Goal: Obtain resource: Download file/media

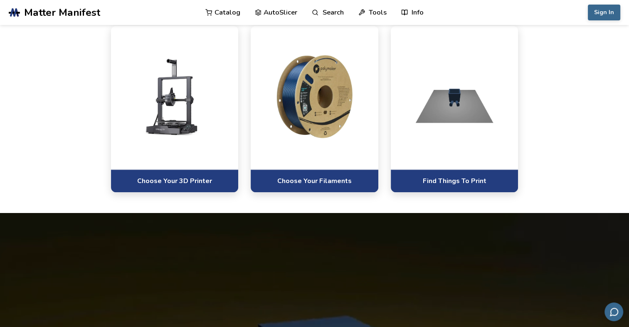
scroll to position [541, 0]
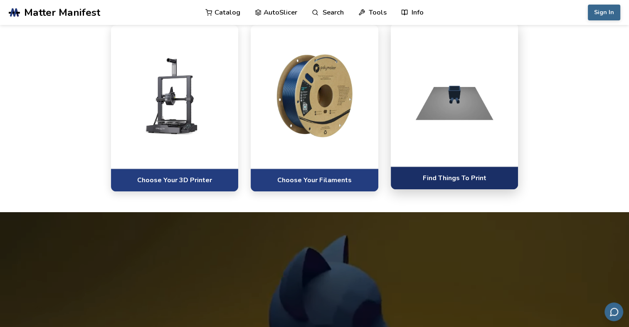
click at [447, 178] on link "Find Things To Print" at bounding box center [455, 177] width 128 height 23
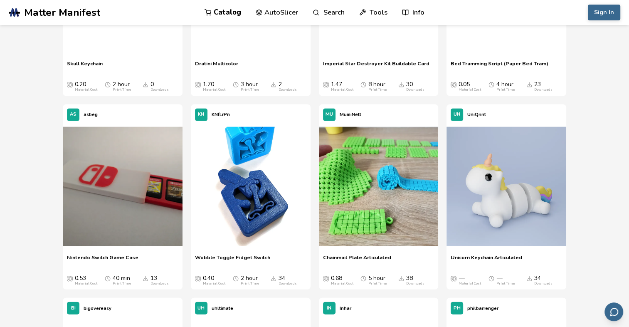
scroll to position [2121, 0]
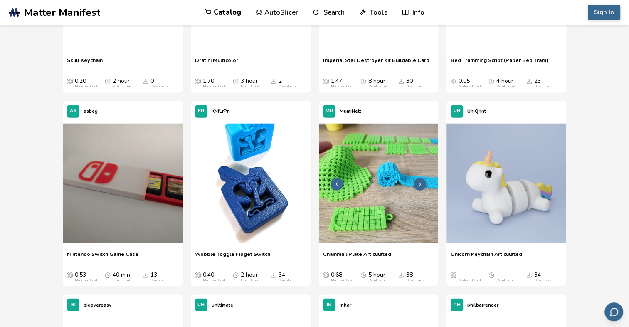
click at [353, 154] on img at bounding box center [379, 184] width 120 height 120
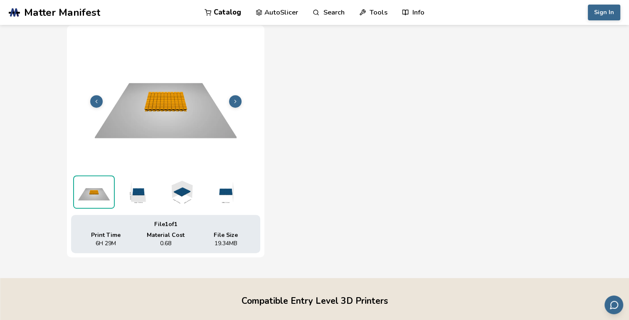
scroll to position [290, 0]
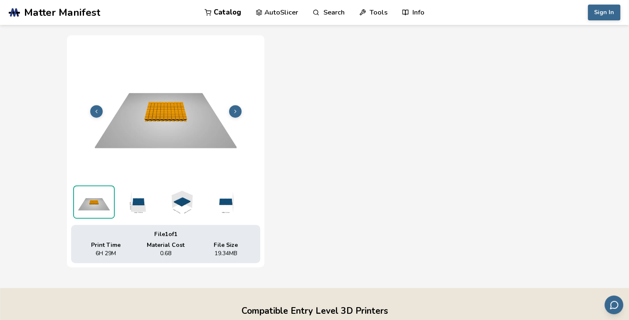
click at [138, 202] on img at bounding box center [138, 201] width 42 height 33
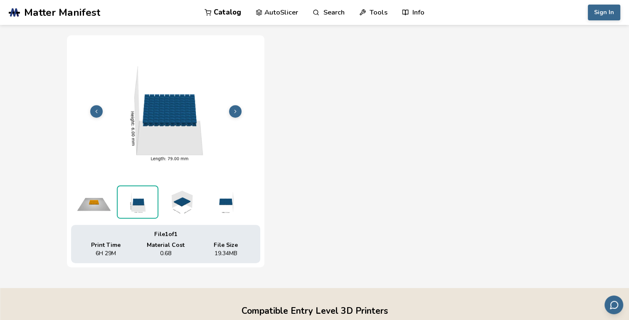
click at [174, 201] on img at bounding box center [182, 201] width 42 height 33
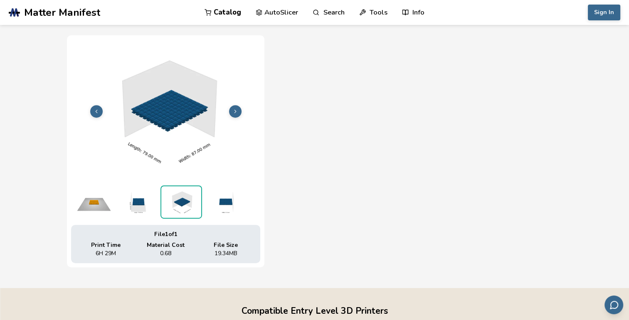
click at [214, 198] on img at bounding box center [225, 201] width 42 height 33
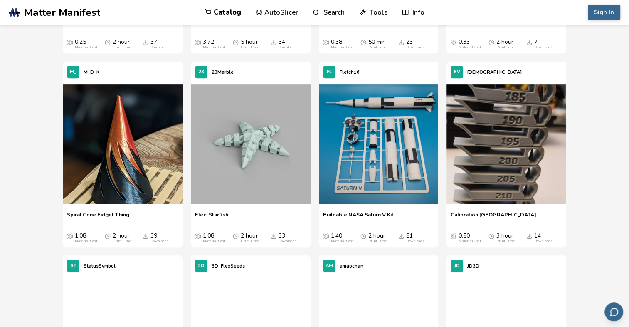
scroll to position [3554, 0]
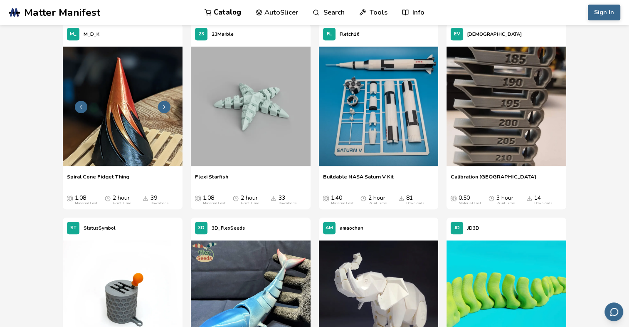
click at [163, 104] on icon at bounding box center [164, 107] width 6 height 6
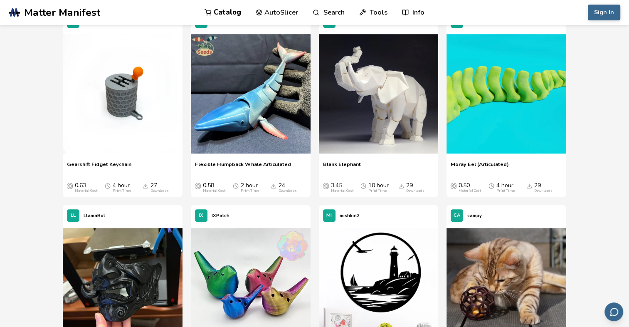
scroll to position [3762, 0]
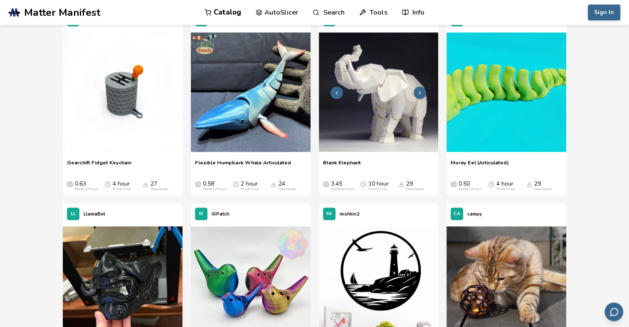
click at [416, 91] on button at bounding box center [420, 92] width 12 height 12
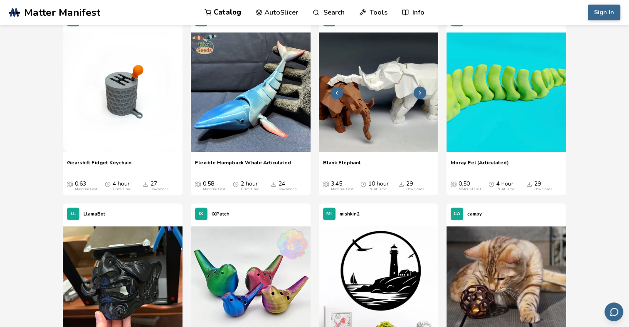
click at [419, 93] on icon at bounding box center [420, 93] width 6 height 6
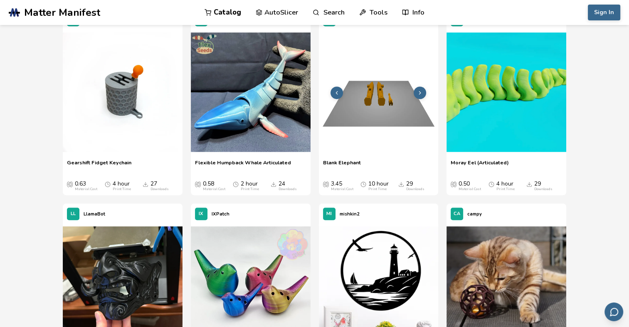
click at [419, 93] on icon at bounding box center [420, 93] width 6 height 6
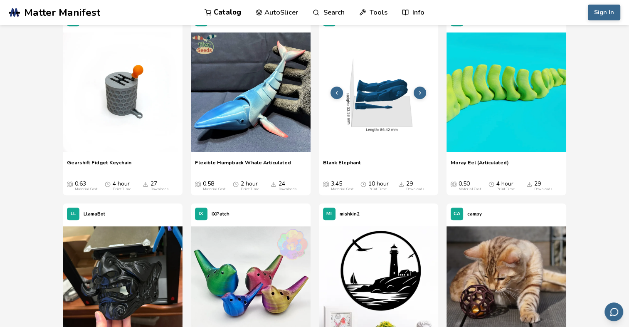
click at [419, 93] on icon at bounding box center [420, 93] width 6 height 6
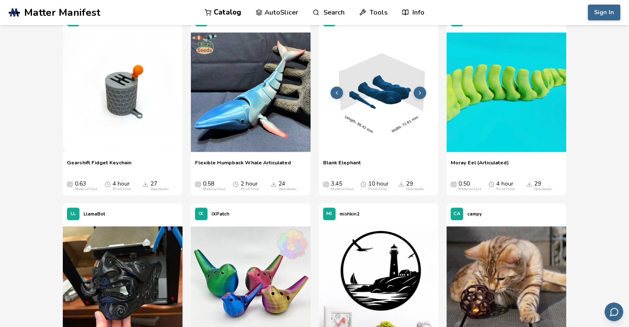
click at [419, 93] on icon at bounding box center [420, 93] width 6 height 6
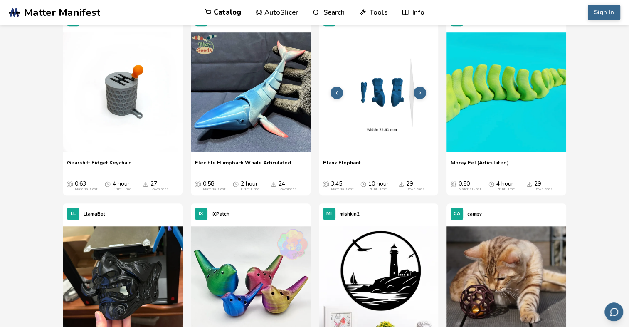
click at [419, 93] on icon at bounding box center [420, 93] width 6 height 6
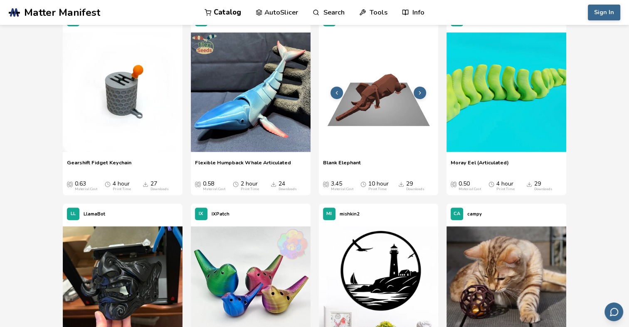
click at [419, 93] on icon at bounding box center [420, 93] width 6 height 6
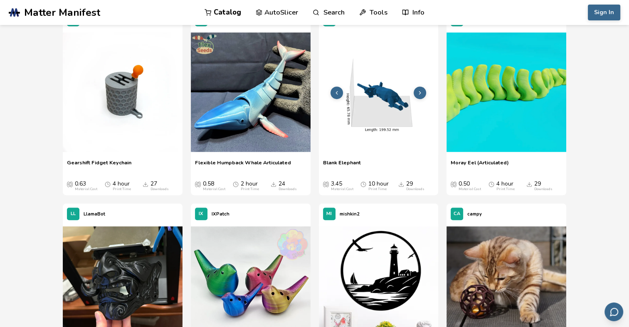
click at [419, 93] on icon at bounding box center [420, 93] width 6 height 6
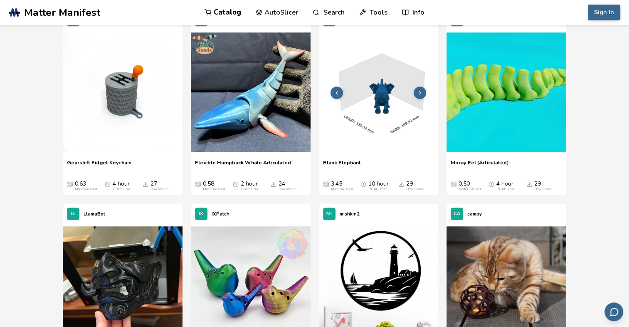
click at [419, 93] on icon at bounding box center [420, 93] width 6 height 6
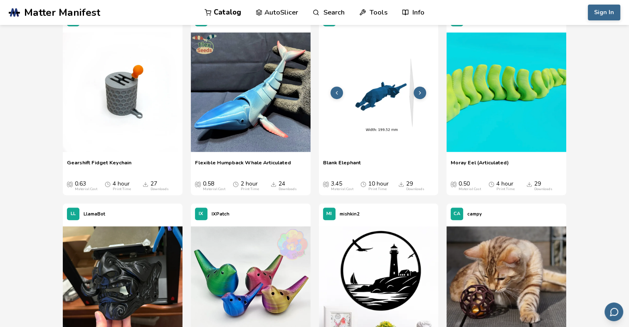
click at [419, 93] on icon at bounding box center [420, 93] width 6 height 6
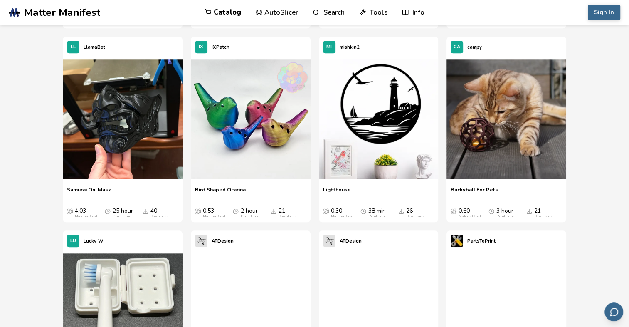
scroll to position [3929, 0]
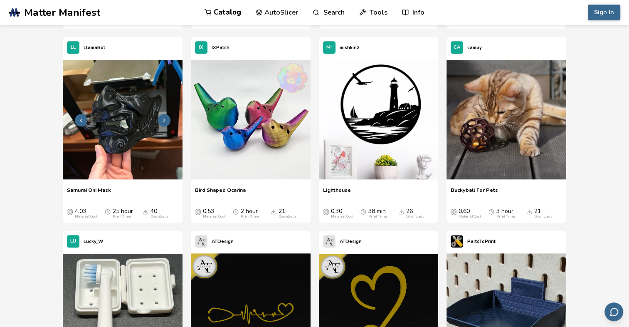
click at [130, 134] on img at bounding box center [123, 120] width 120 height 120
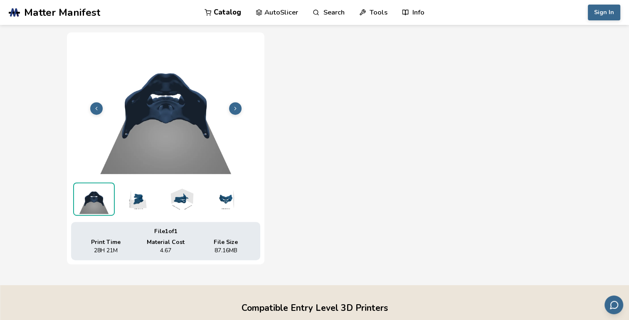
scroll to position [290, 0]
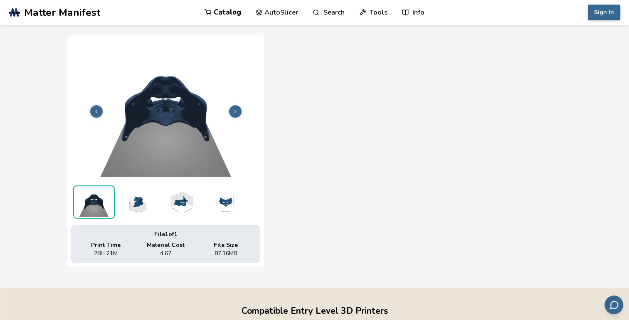
click at [137, 201] on img at bounding box center [138, 201] width 42 height 33
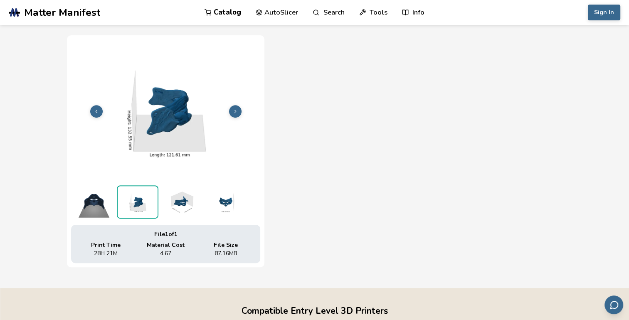
click at [180, 202] on img at bounding box center [182, 201] width 42 height 33
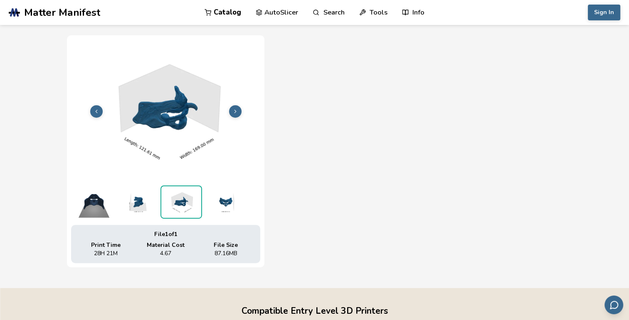
click at [222, 206] on img at bounding box center [225, 201] width 42 height 33
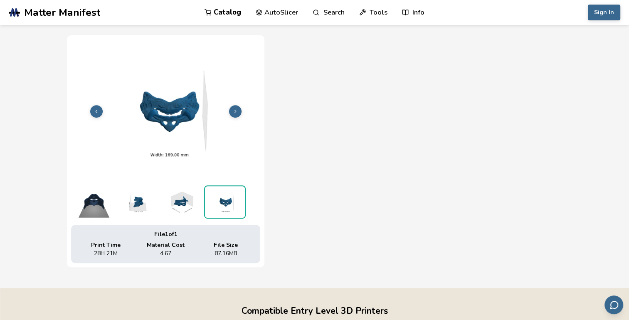
click at [93, 200] on img at bounding box center [94, 201] width 42 height 33
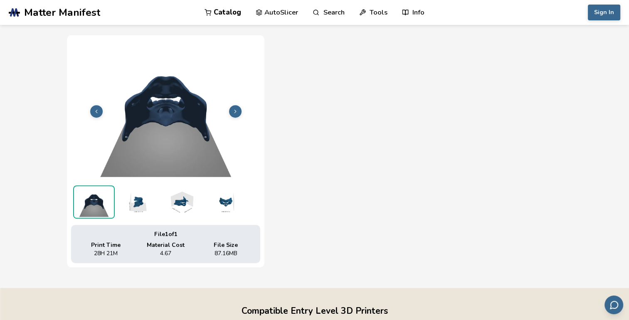
click at [136, 204] on img at bounding box center [138, 201] width 42 height 33
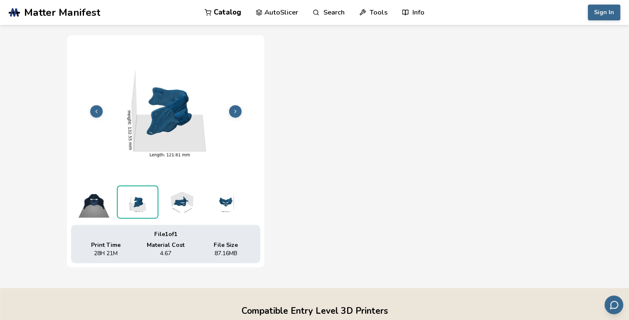
click at [180, 204] on img at bounding box center [182, 201] width 42 height 33
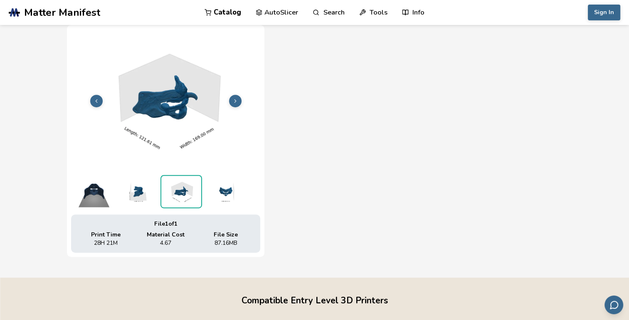
scroll to position [249, 0]
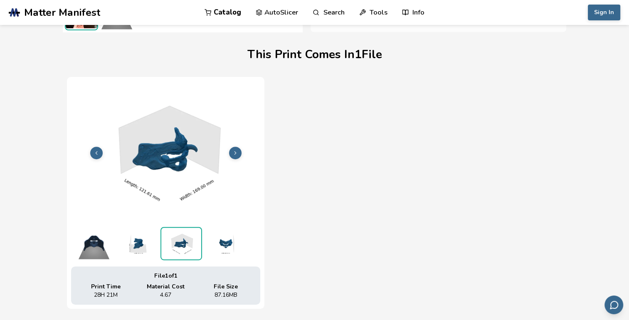
click at [240, 152] on button at bounding box center [235, 153] width 12 height 12
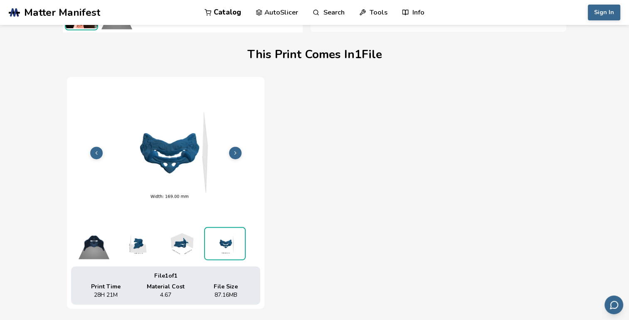
click at [240, 152] on button at bounding box center [235, 153] width 12 height 12
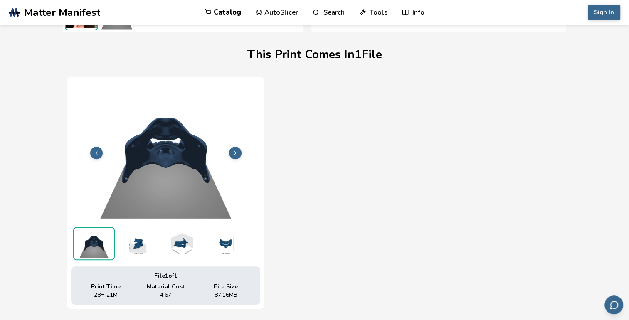
click at [240, 152] on button at bounding box center [235, 153] width 12 height 12
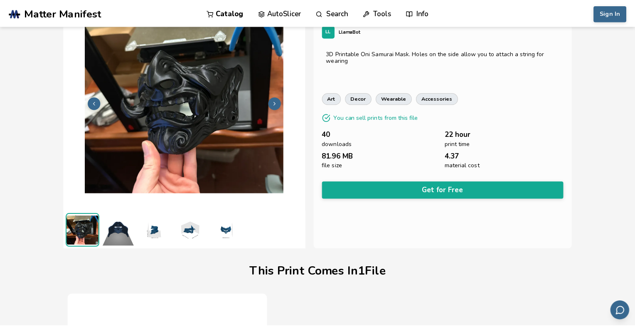
scroll to position [0, 0]
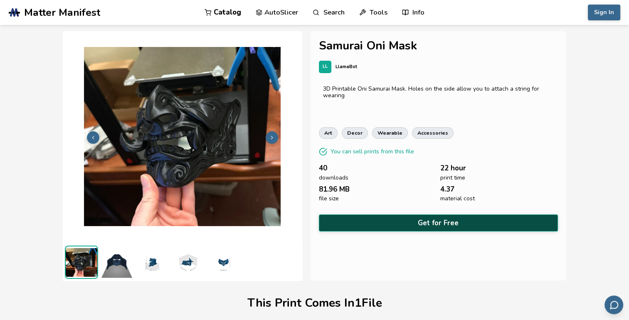
click at [435, 223] on button "Get for Free" at bounding box center [438, 223] width 239 height 17
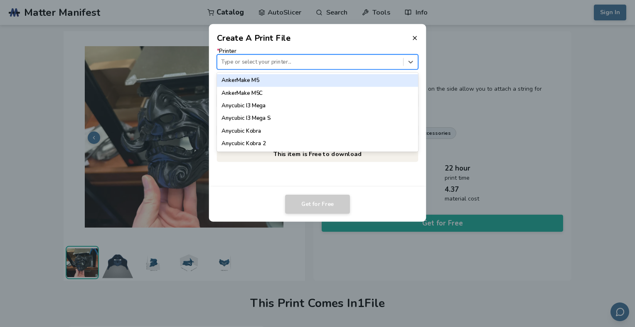
click at [244, 63] on div at bounding box center [310, 62] width 178 height 8
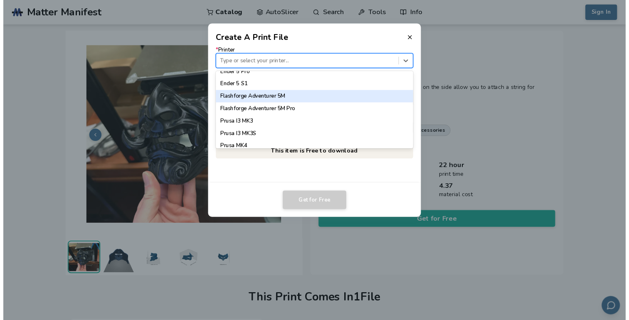
scroll to position [691, 0]
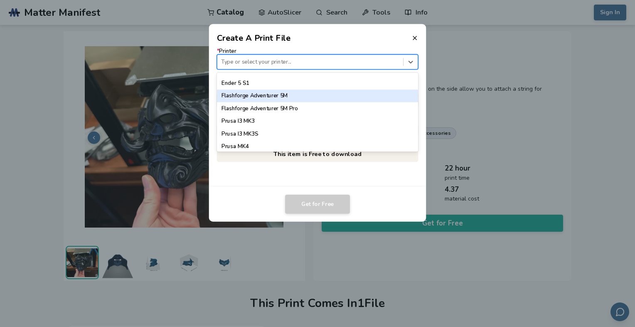
click at [256, 98] on div "Flashforge Adventurer 5M" at bounding box center [318, 95] width 202 height 12
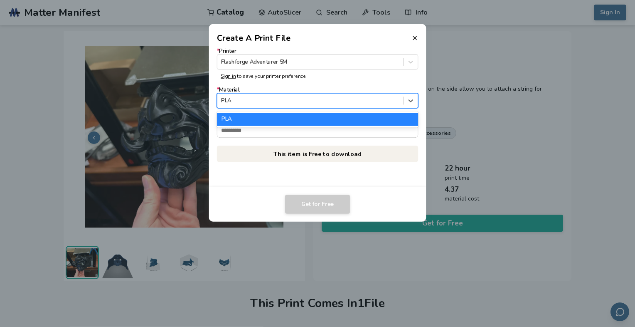
click at [274, 103] on div at bounding box center [310, 101] width 178 height 8
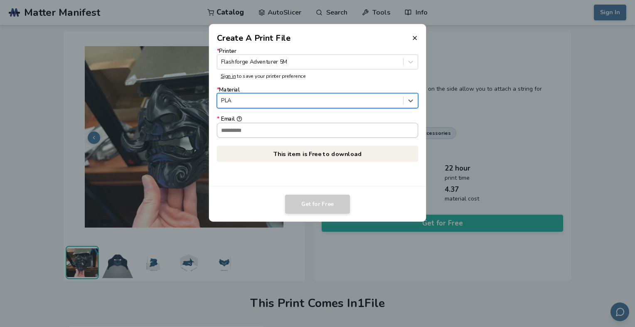
click at [255, 129] on input "* Email" at bounding box center [317, 130] width 201 height 14
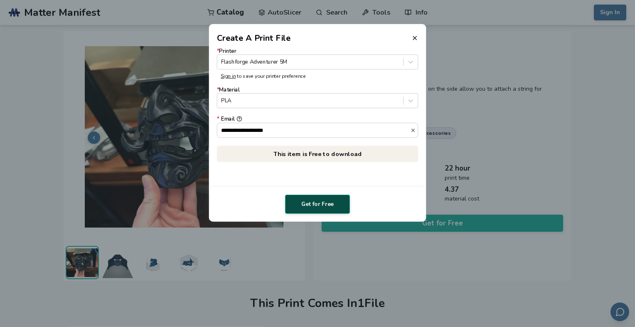
type input "**********"
click at [298, 201] on button "Get for Free" at bounding box center [317, 204] width 65 height 19
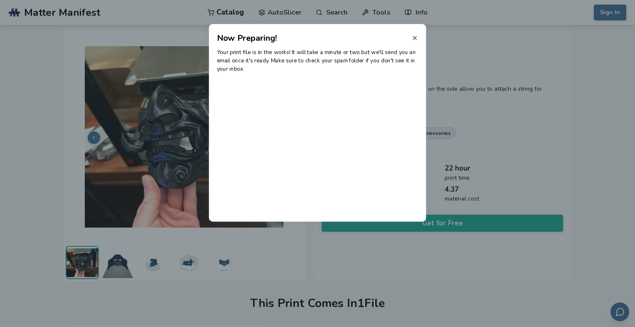
click at [415, 37] on icon at bounding box center [415, 38] width 7 height 7
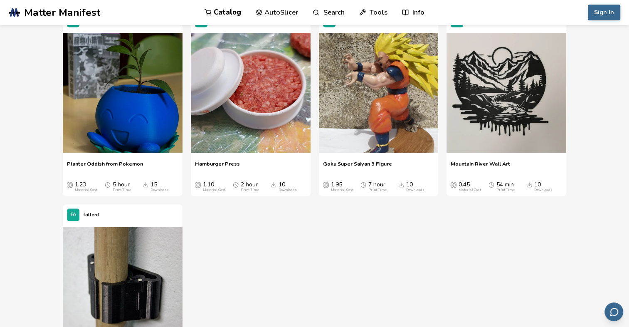
scroll to position [10957, 0]
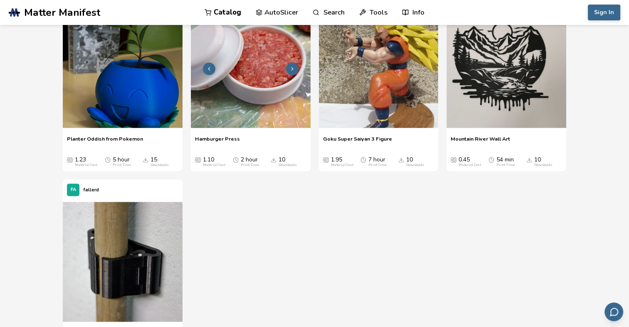
click at [291, 67] on icon at bounding box center [292, 69] width 6 height 6
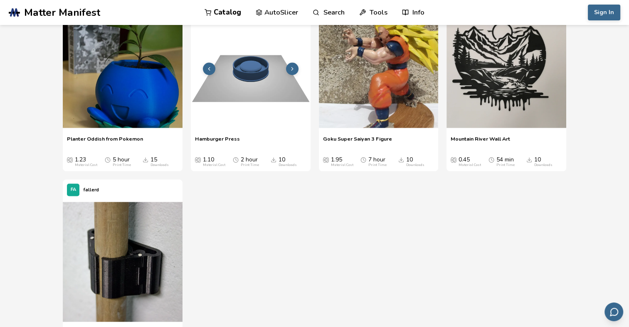
click at [291, 67] on icon at bounding box center [292, 69] width 6 height 6
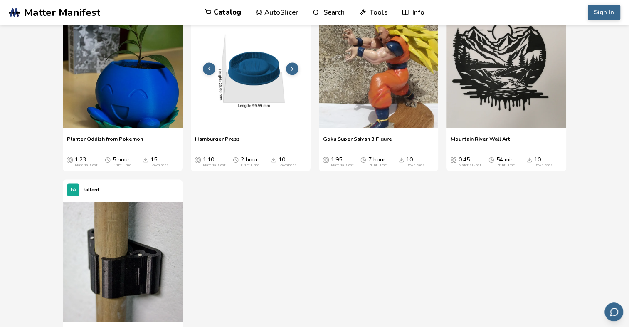
click at [291, 67] on icon at bounding box center [292, 69] width 6 height 6
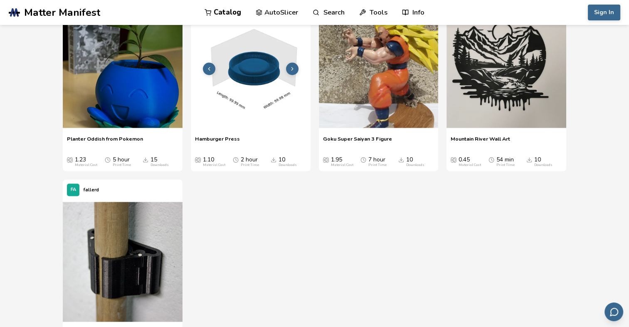
click at [291, 67] on icon at bounding box center [292, 69] width 6 height 6
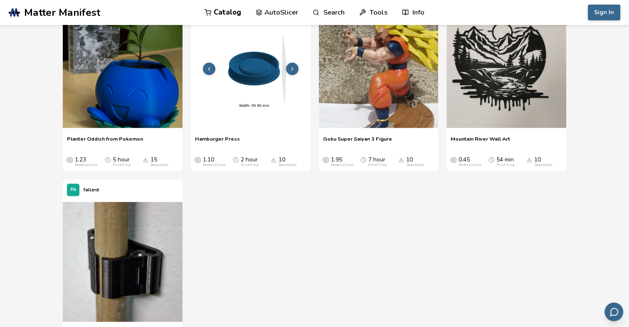
click at [291, 67] on icon at bounding box center [292, 69] width 6 height 6
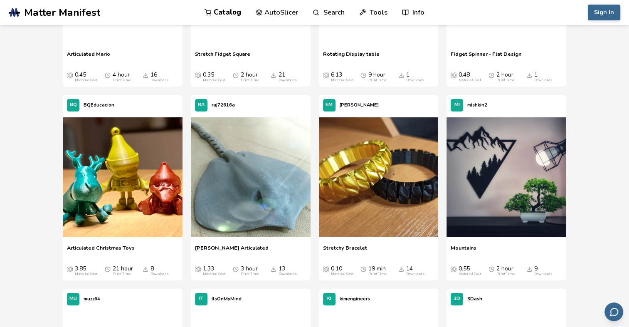
scroll to position [12787, 0]
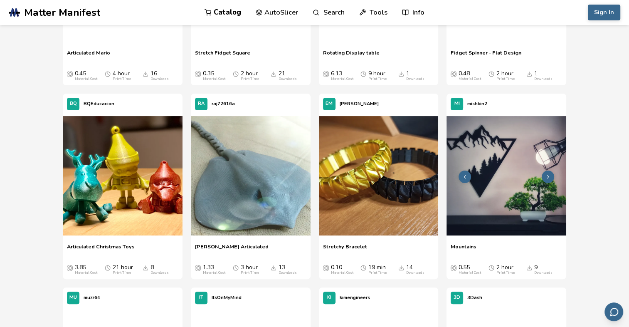
click at [547, 175] on icon at bounding box center [548, 177] width 6 height 6
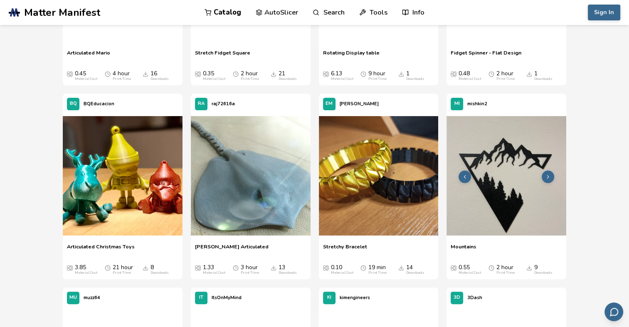
click at [547, 175] on icon at bounding box center [548, 177] width 6 height 6
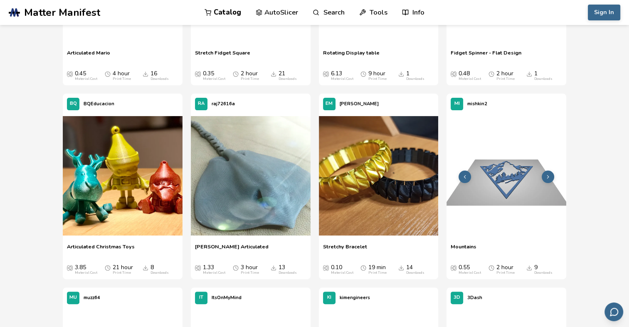
click at [547, 175] on polyline at bounding box center [548, 176] width 2 height 3
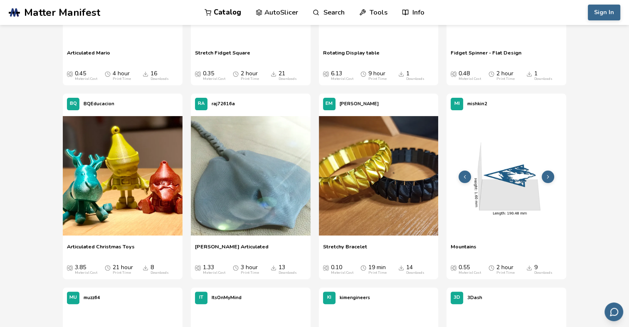
click at [545, 174] on icon at bounding box center [548, 177] width 6 height 6
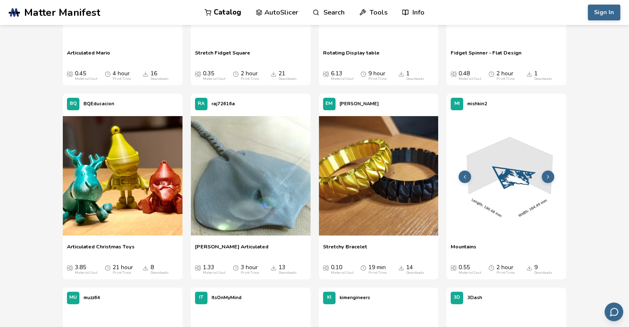
click at [467, 174] on icon at bounding box center [465, 177] width 6 height 6
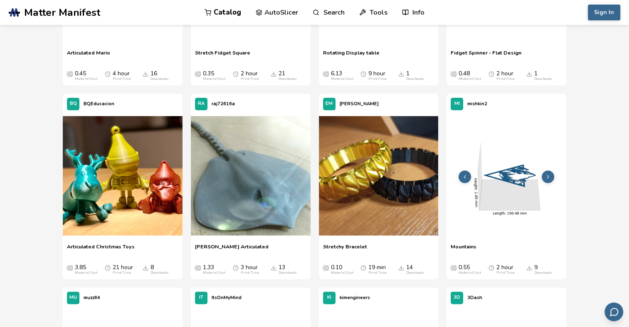
click at [467, 174] on icon at bounding box center [465, 177] width 6 height 6
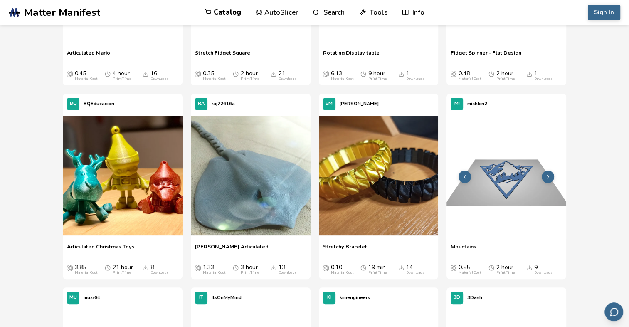
click at [467, 174] on icon at bounding box center [465, 177] width 6 height 6
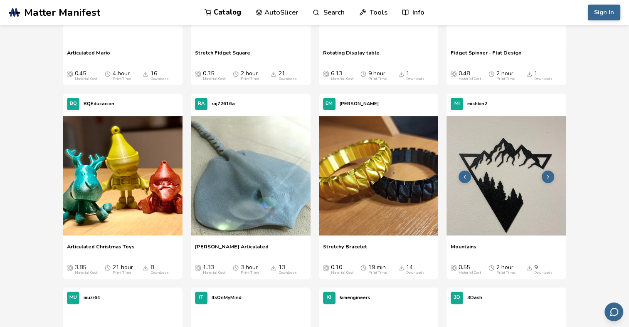
click at [526, 179] on img at bounding box center [507, 176] width 120 height 120
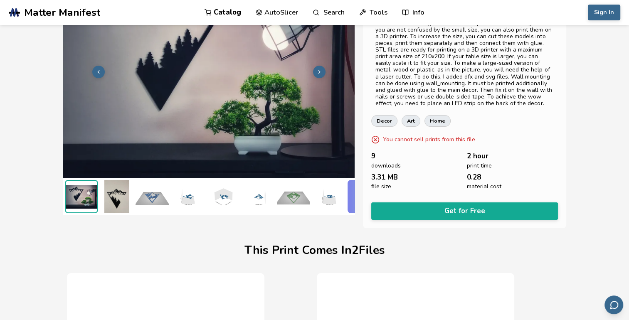
scroll to position [7, 3]
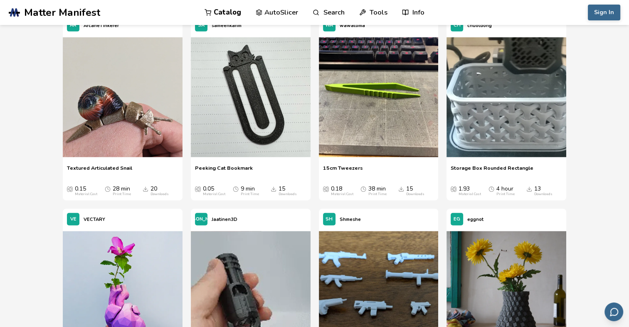
scroll to position [8212, 0]
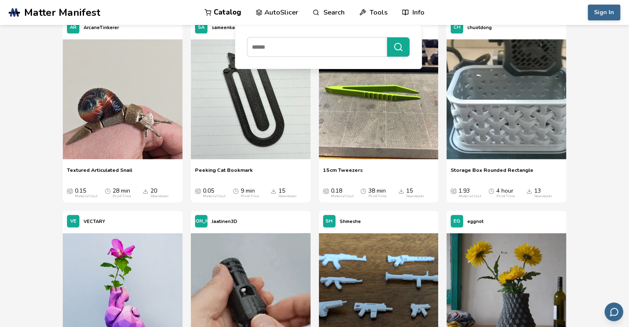
click at [332, 11] on link "Search" at bounding box center [329, 12] width 32 height 25
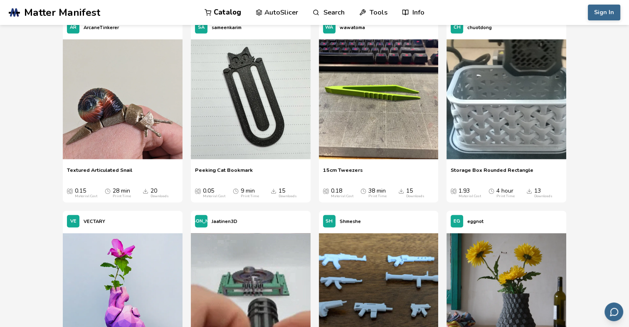
click at [332, 11] on link "Search" at bounding box center [329, 12] width 32 height 25
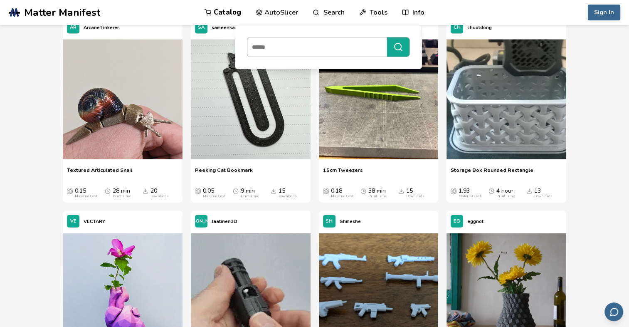
click at [318, 51] on input at bounding box center [315, 47] width 136 height 15
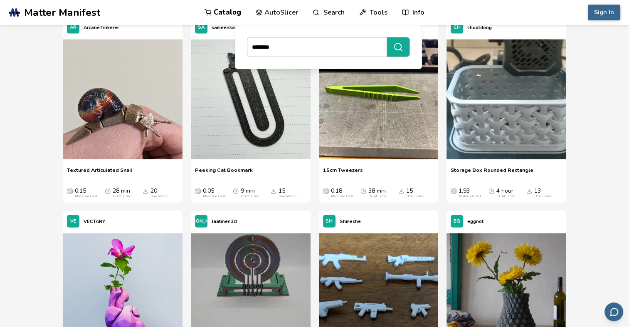
type input "********"
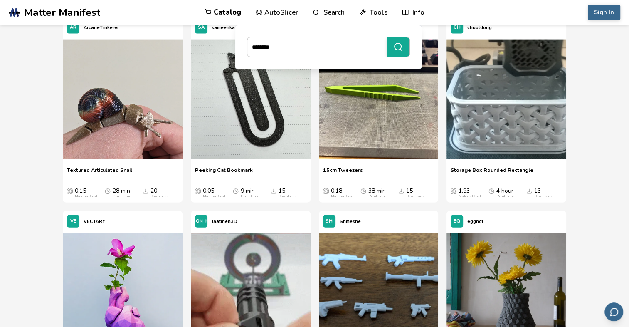
click at [387, 37] on button "********" at bounding box center [398, 46] width 22 height 19
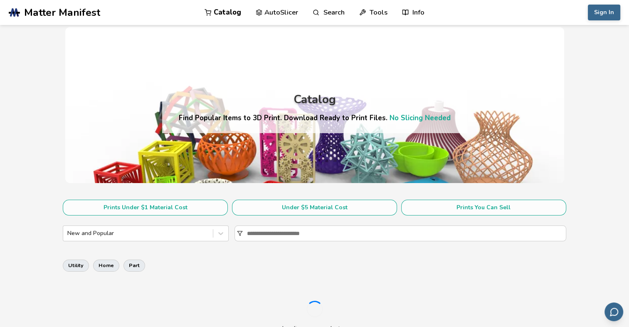
scroll to position [225, 0]
